Goal: Information Seeking & Learning: Learn about a topic

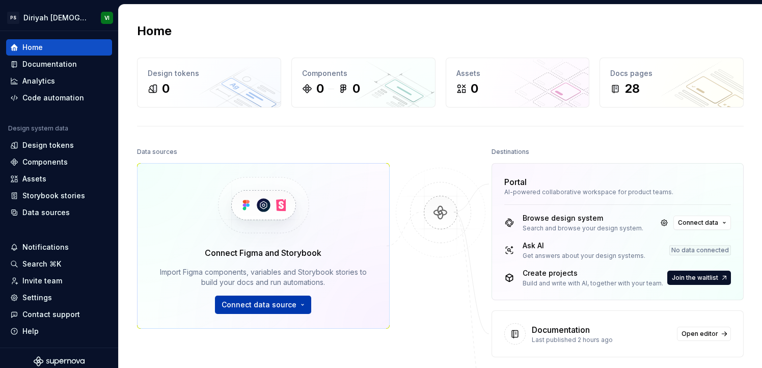
click at [259, 307] on span "Connect data source" at bounding box center [259, 304] width 75 height 10
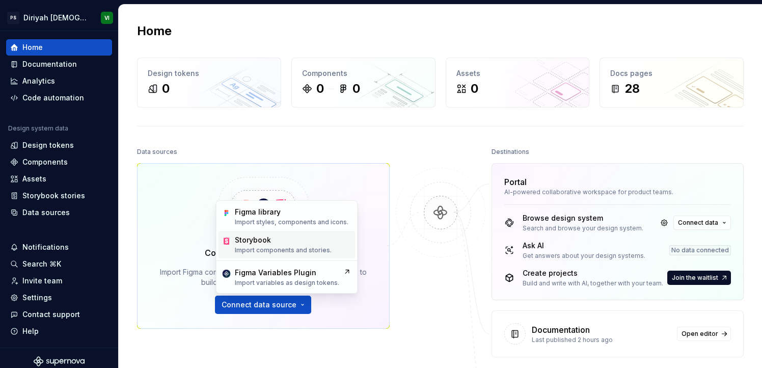
click at [279, 246] on p "Import components and stories." at bounding box center [283, 250] width 97 height 8
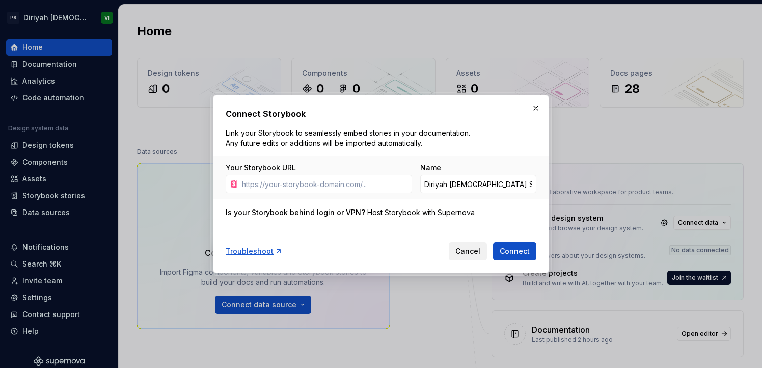
click at [461, 254] on span "Cancel" at bounding box center [467, 251] width 25 height 10
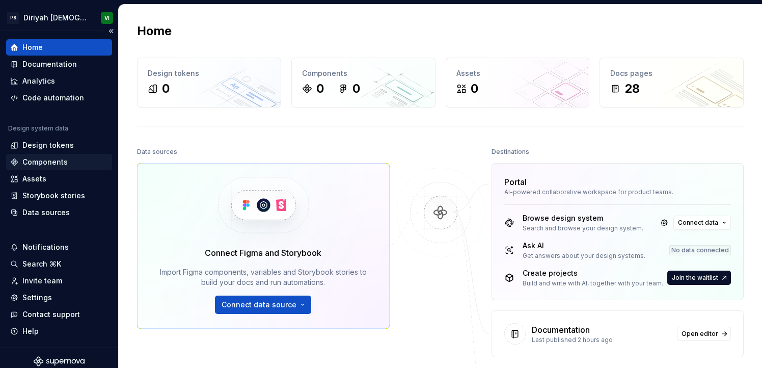
click at [70, 166] on div "Components" at bounding box center [59, 162] width 98 height 10
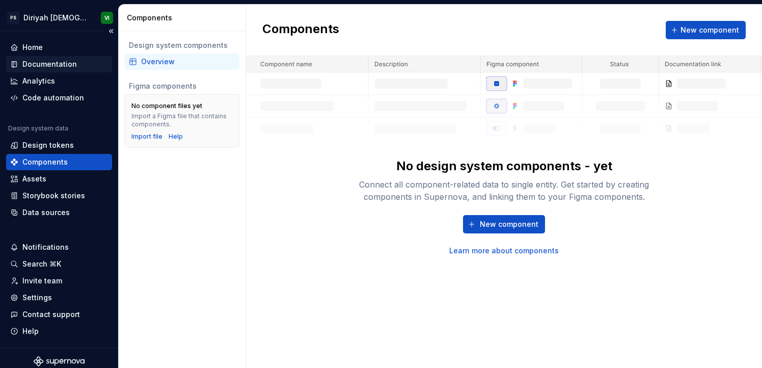
click at [51, 66] on div "Documentation" at bounding box center [49, 64] width 54 height 10
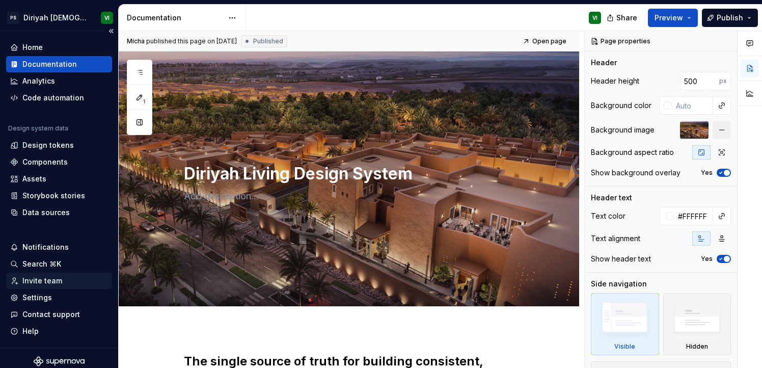
click at [54, 285] on div "Invite team" at bounding box center [42, 281] width 40 height 10
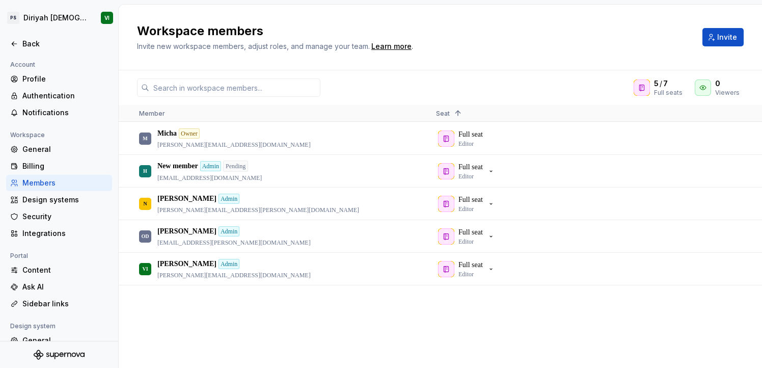
click at [311, 324] on div "M Micha Owner [PERSON_NAME][EMAIL_ADDRESS][DOMAIN_NAME] Full seat Editor H New …" at bounding box center [440, 244] width 643 height 245
click at [494, 271] on icon "button" at bounding box center [491, 269] width 8 height 8
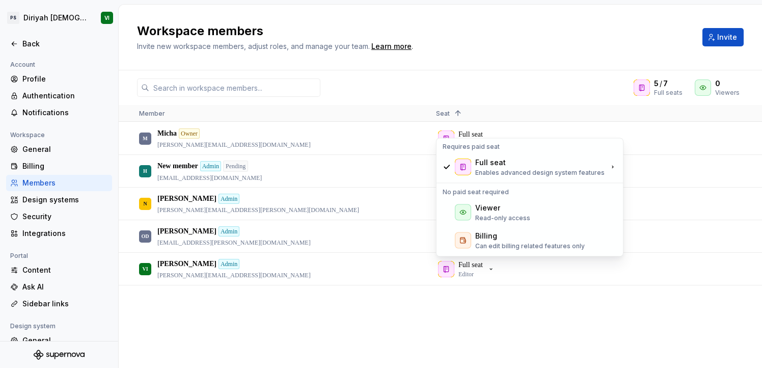
click at [404, 303] on div "M Micha Owner [PERSON_NAME][EMAIL_ADDRESS][DOMAIN_NAME] Full seat Editor H New …" at bounding box center [440, 244] width 643 height 245
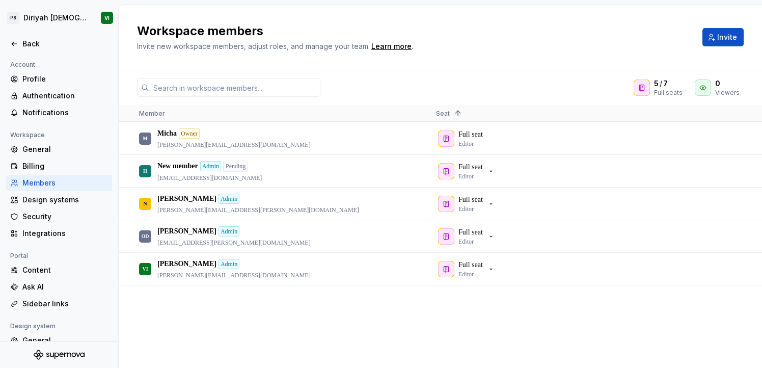
click at [257, 321] on div "M Micha Owner [PERSON_NAME][EMAIL_ADDRESS][DOMAIN_NAME] Full seat Editor H New …" at bounding box center [440, 244] width 643 height 245
click at [64, 201] on div "Design systems" at bounding box center [65, 200] width 86 height 10
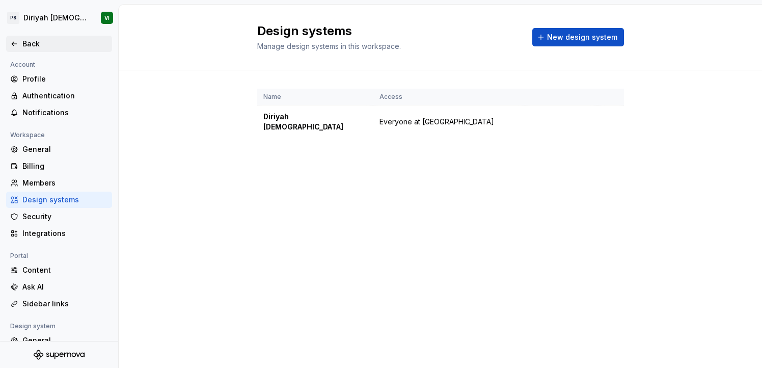
click at [42, 44] on div "Back" at bounding box center [65, 44] width 86 height 10
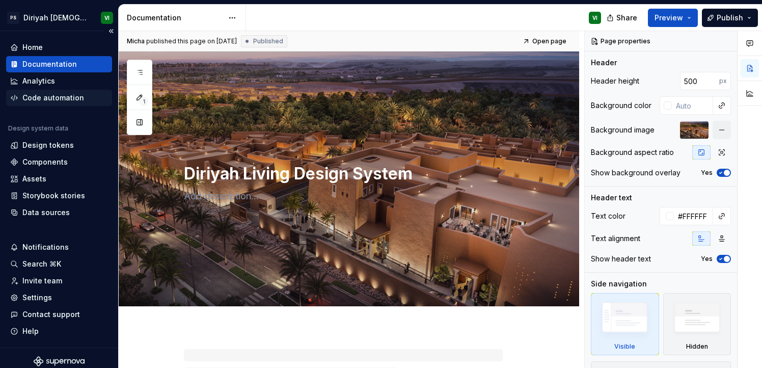
click at [45, 99] on div "Code automation" at bounding box center [53, 98] width 62 height 10
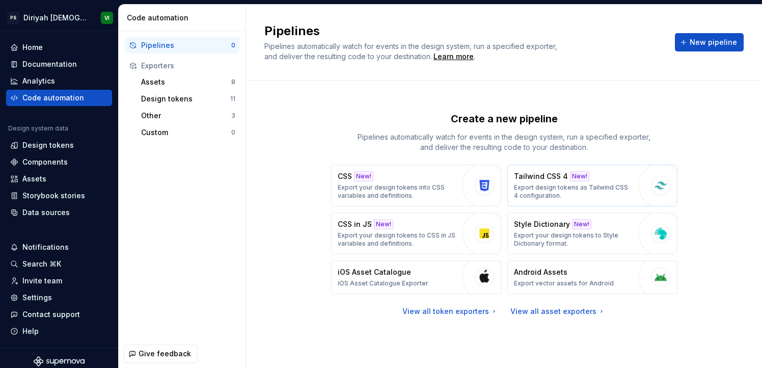
click at [635, 188] on button "Tailwind CSS 4 New! Export design tokens as Tailwind CSS 4 configuration." at bounding box center [592, 185] width 170 height 42
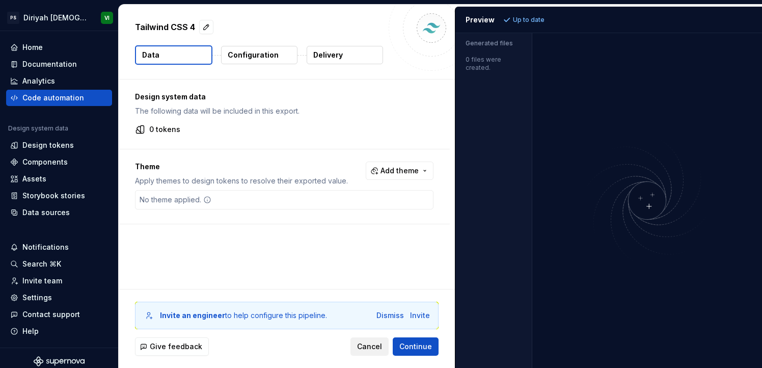
click at [364, 348] on span "Cancel" at bounding box center [369, 346] width 25 height 10
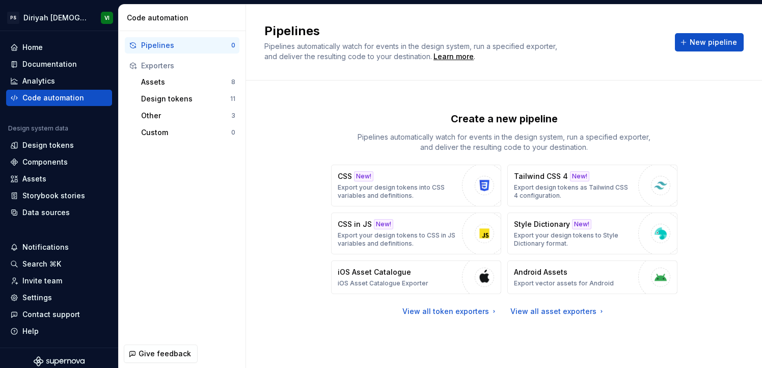
click at [282, 234] on div "Create a new pipeline Pipelines automatically watch for events in the design sy…" at bounding box center [503, 214] width 479 height 230
click at [152, 81] on div "Assets" at bounding box center [186, 82] width 90 height 10
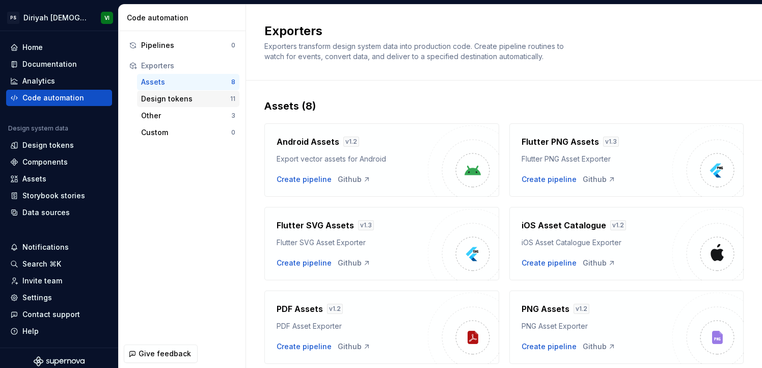
click at [195, 98] on div "Design tokens" at bounding box center [185, 99] width 89 height 10
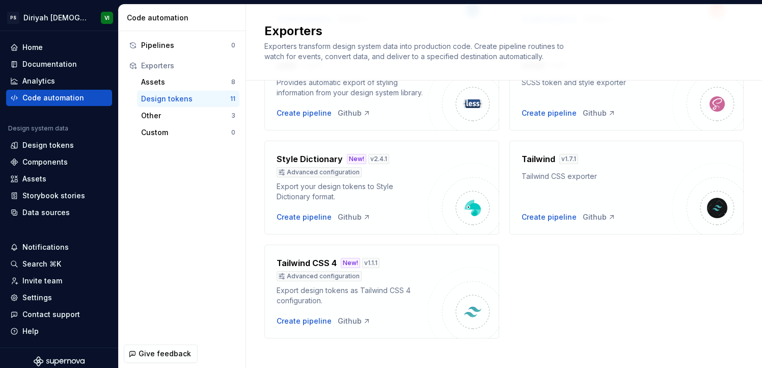
scroll to position [377, 0]
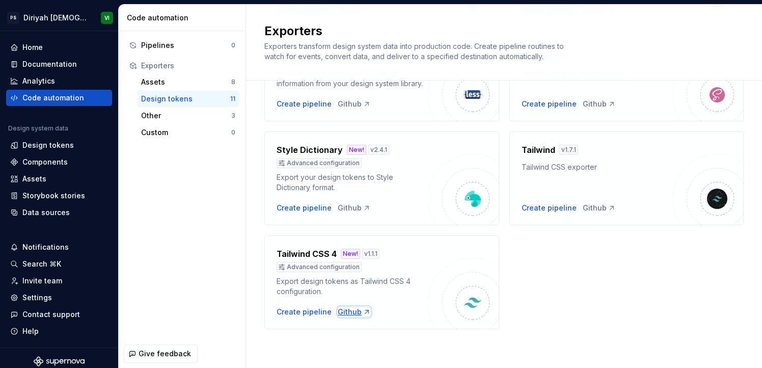
click at [352, 313] on div "Github" at bounding box center [354, 312] width 33 height 10
click at [67, 200] on div "Storybook stories" at bounding box center [53, 195] width 63 height 10
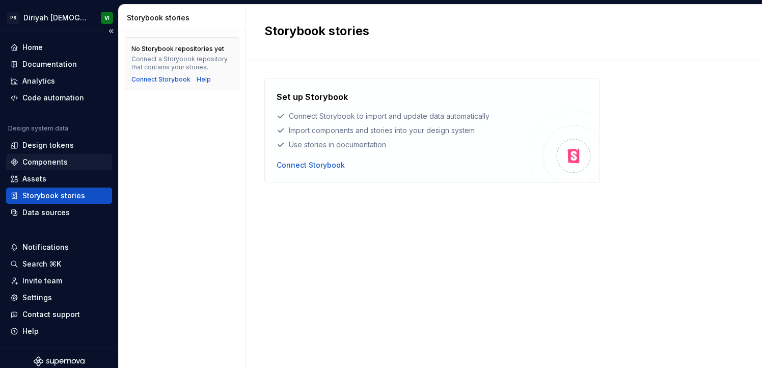
click at [52, 161] on div "Components" at bounding box center [44, 162] width 45 height 10
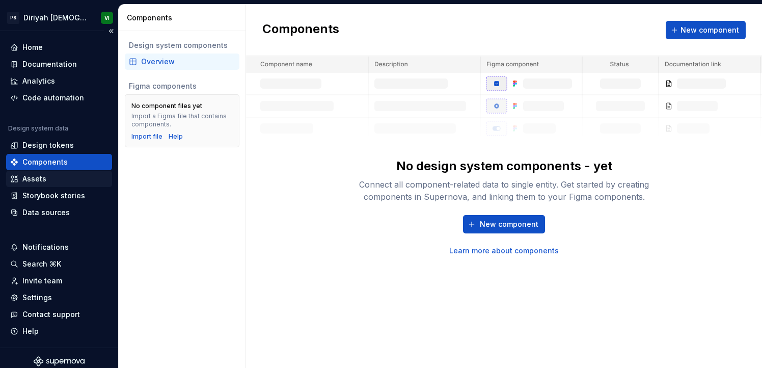
click at [46, 177] on div "Assets" at bounding box center [59, 179] width 98 height 10
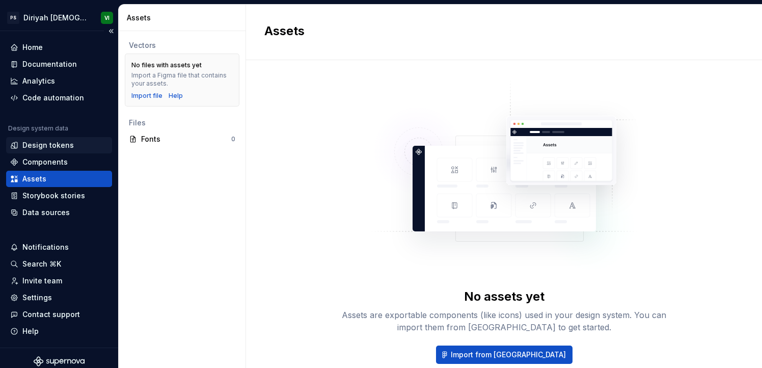
click at [51, 149] on div "Design tokens" at bounding box center [47, 145] width 51 height 10
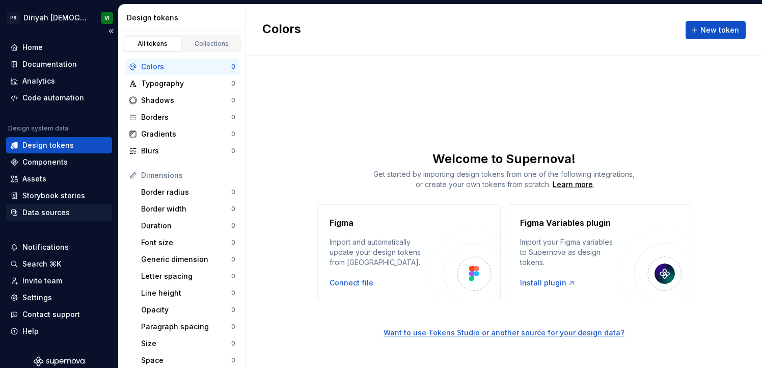
click at [68, 209] on div "Data sources" at bounding box center [59, 212] width 98 height 10
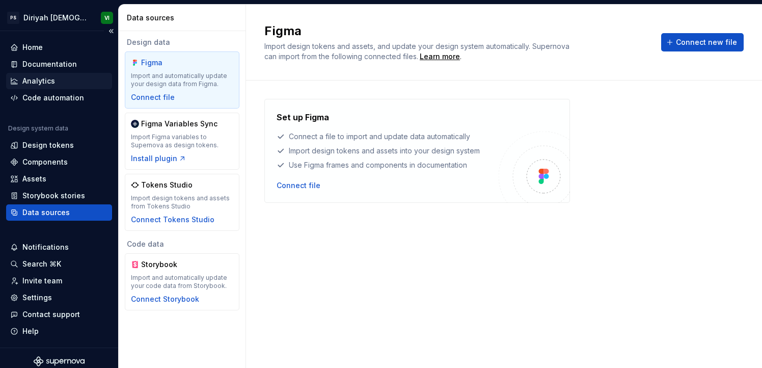
click at [37, 83] on div "Analytics" at bounding box center [38, 81] width 33 height 10
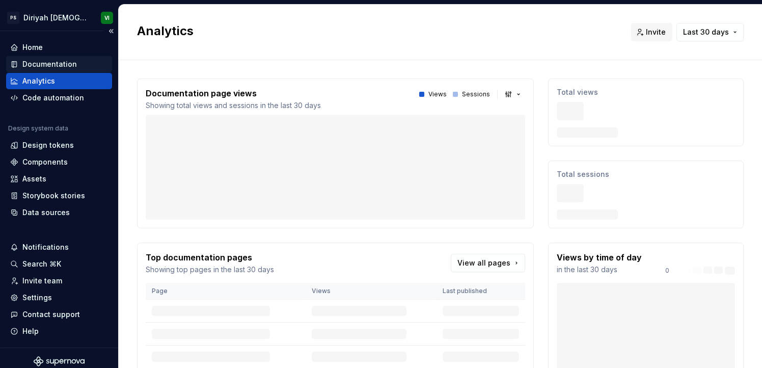
click at [45, 69] on div "Documentation" at bounding box center [59, 64] width 106 height 16
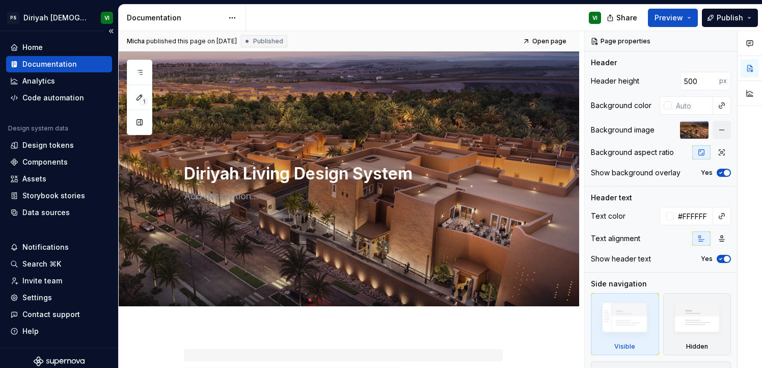
type textarea "*"
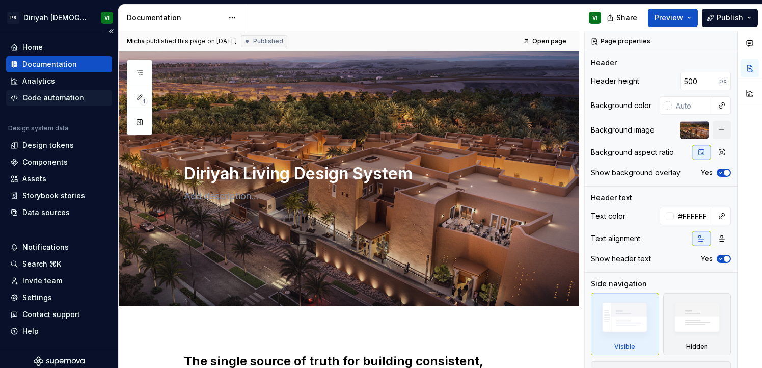
click at [43, 96] on div "Code automation" at bounding box center [53, 98] width 62 height 10
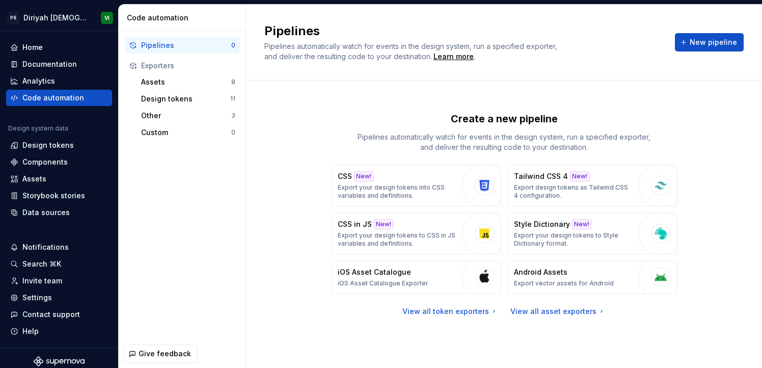
click at [263, 210] on div "Create a new pipeline Pipelines automatically watch for events in the design sy…" at bounding box center [504, 223] width 516 height 287
